Goal: Task Accomplishment & Management: Manage account settings

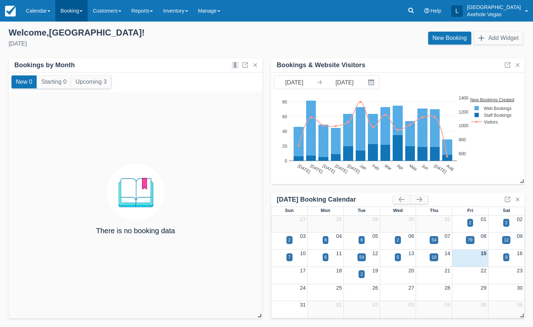
click at [75, 6] on link "Booking" at bounding box center [71, 11] width 32 height 22
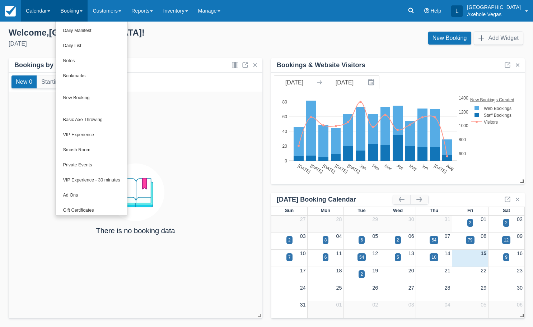
click at [50, 9] on link "Calendar" at bounding box center [38, 11] width 34 height 22
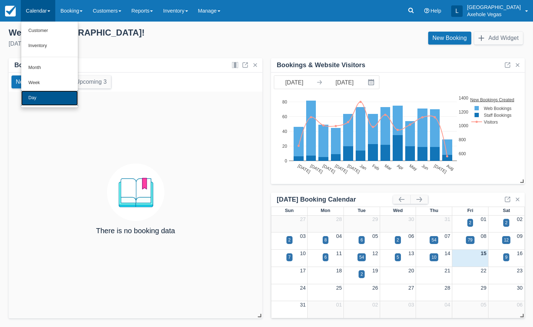
click at [48, 96] on link "Day" at bounding box center [49, 97] width 57 height 15
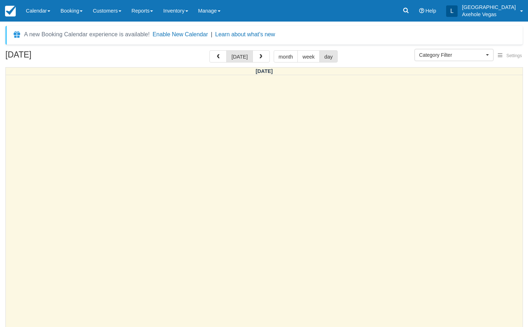
select select
click at [261, 57] on span "button" at bounding box center [260, 56] width 5 height 5
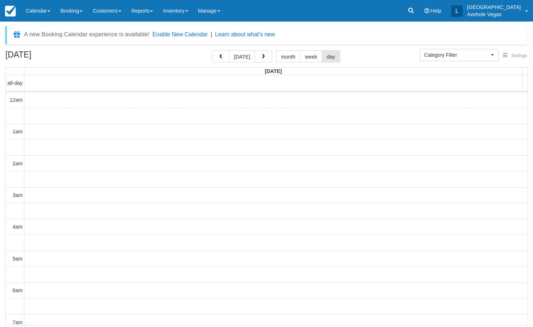
scroll to position [381, 0]
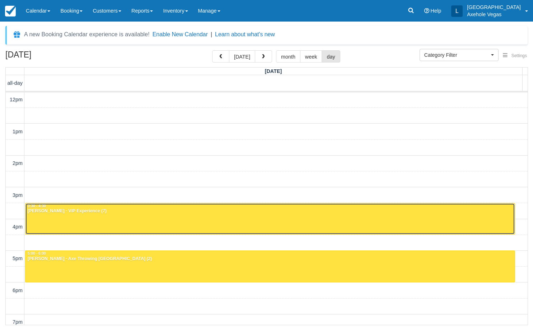
click at [232, 216] on div at bounding box center [269, 218] width 489 height 31
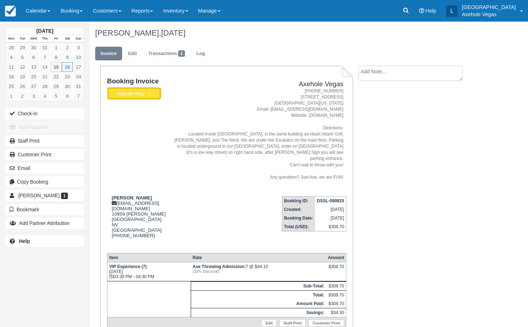
click at [140, 97] on em "Paid in Full" at bounding box center [134, 93] width 54 height 13
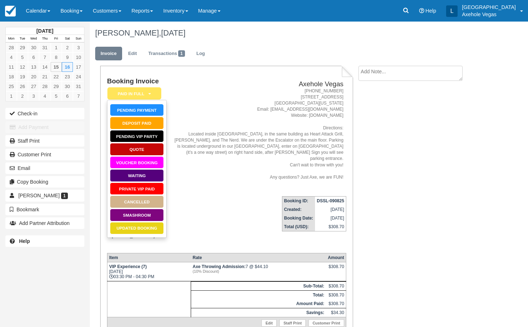
click at [229, 105] on address "1-888-876-9293 450 East Fremont Street, Suite 163 Las Vegas, Nevada 89101 Email…" at bounding box center [258, 134] width 170 height 92
click at [154, 94] on em "Paid in Full" at bounding box center [134, 93] width 54 height 13
